Goal: Transaction & Acquisition: Purchase product/service

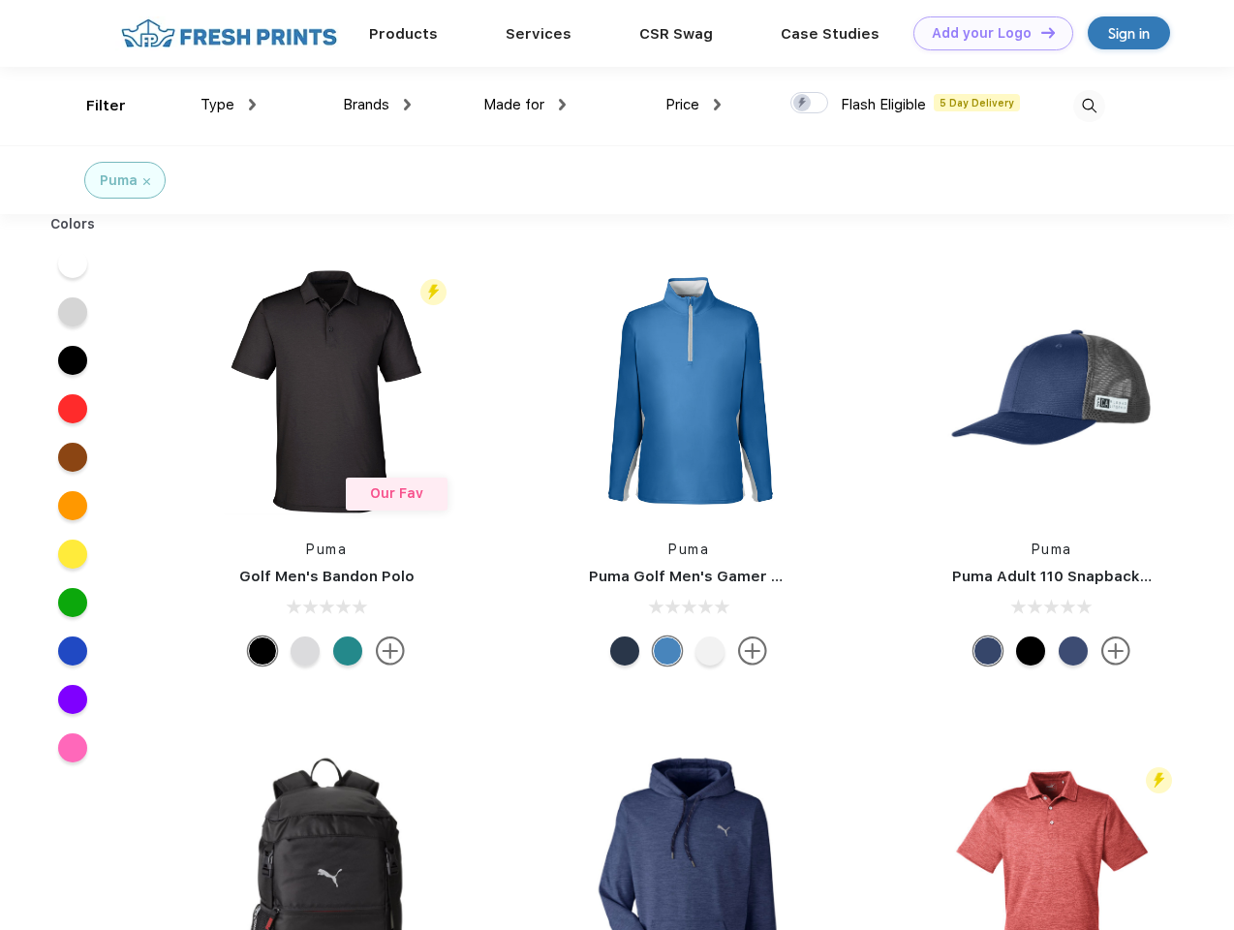
click at [986, 33] on link "Add your Logo Design Tool" at bounding box center [994, 33] width 160 height 34
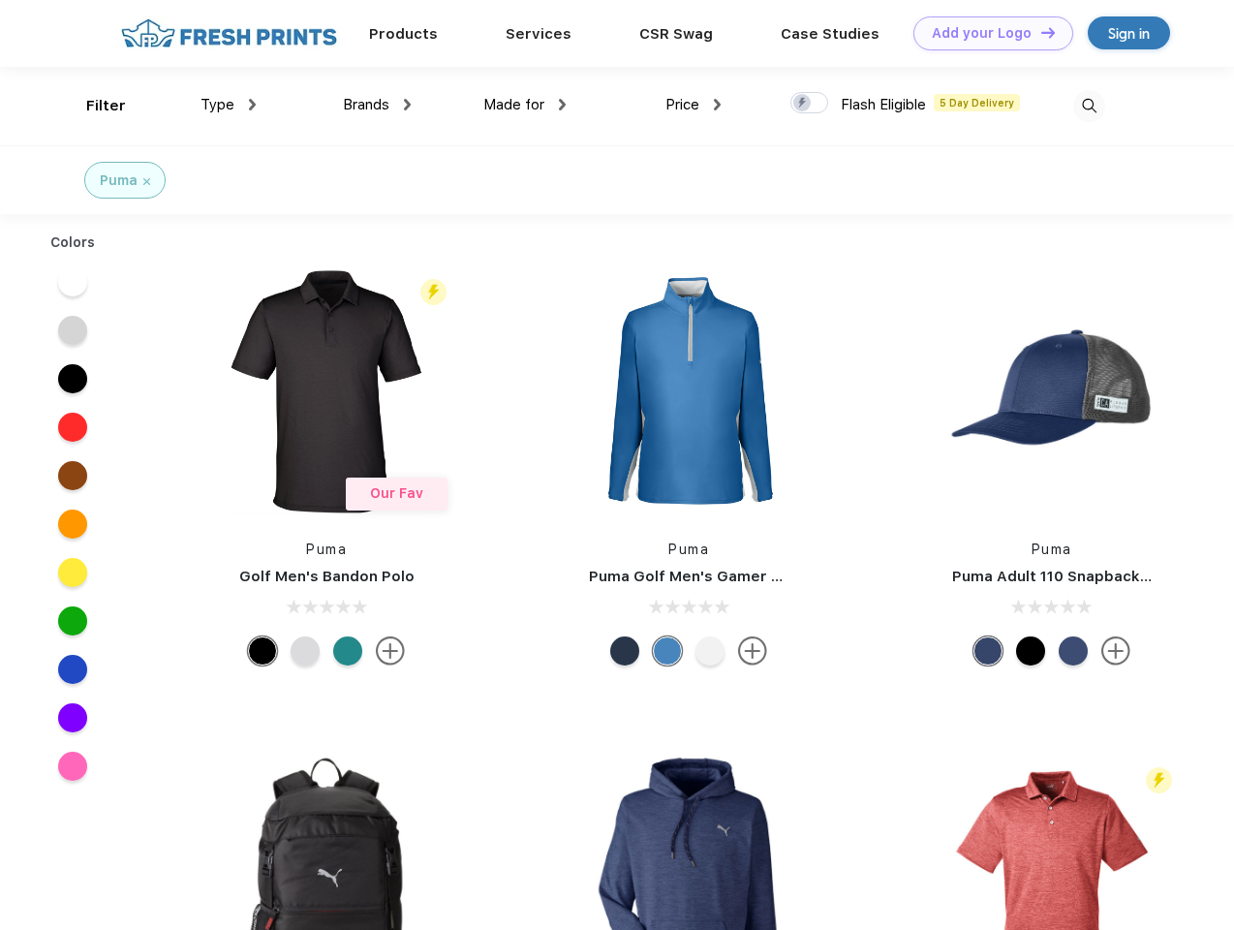
click at [0, 0] on div "Design Tool" at bounding box center [0, 0] width 0 height 0
click at [1040, 32] on link "Add your Logo Design Tool" at bounding box center [994, 33] width 160 height 34
click at [93, 106] on div "Filter" at bounding box center [106, 106] width 40 height 22
click at [229, 105] on span "Type" at bounding box center [218, 104] width 34 height 17
click at [377, 105] on span "Brands" at bounding box center [366, 104] width 47 height 17
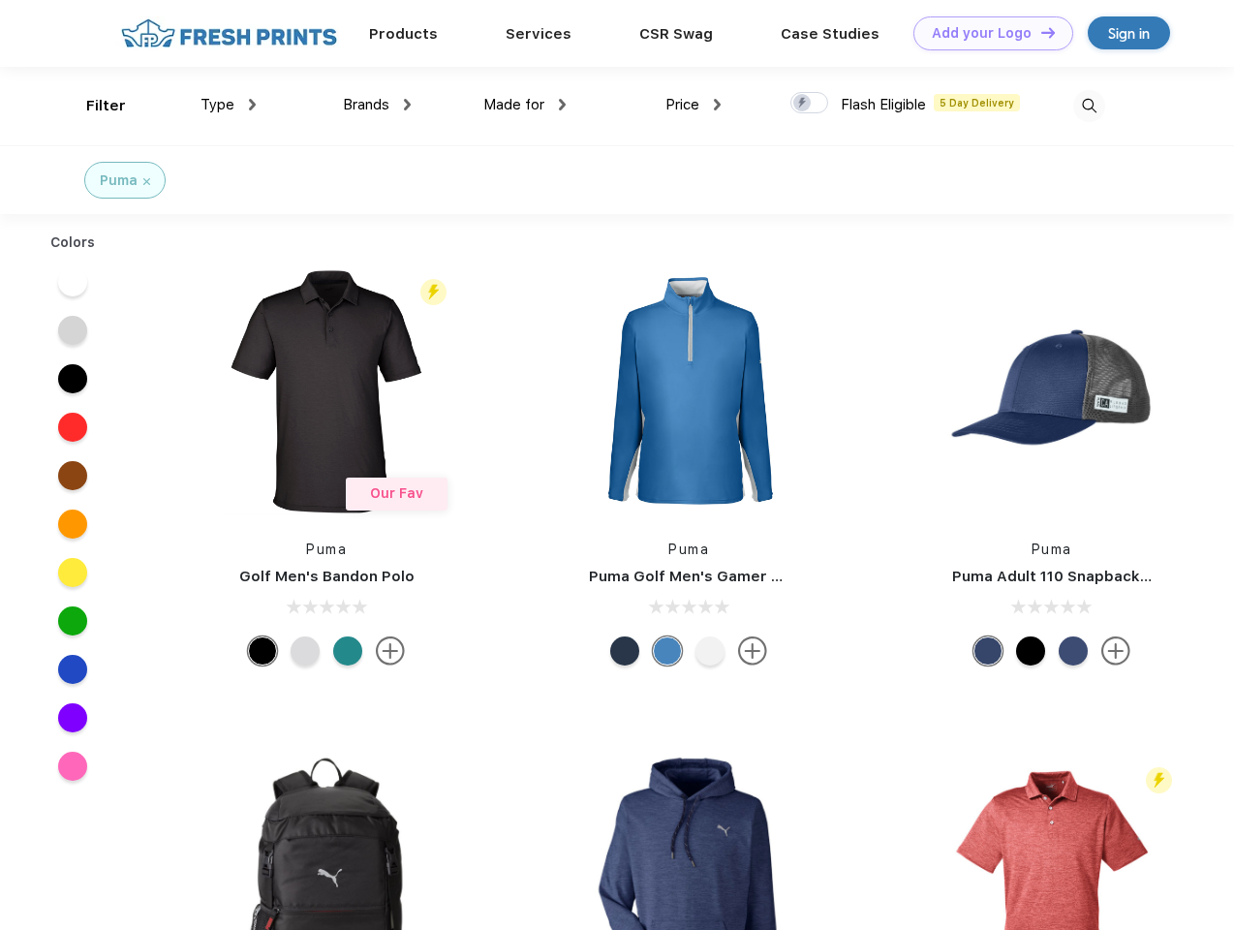
click at [525, 105] on span "Made for" at bounding box center [513, 104] width 61 height 17
click at [694, 105] on span "Price" at bounding box center [683, 104] width 34 height 17
click at [810, 104] on div at bounding box center [810, 102] width 38 height 21
click at [803, 104] on input "checkbox" at bounding box center [797, 97] width 13 height 13
click at [1089, 106] on img at bounding box center [1090, 106] width 32 height 32
